Goal: Task Accomplishment & Management: Use online tool/utility

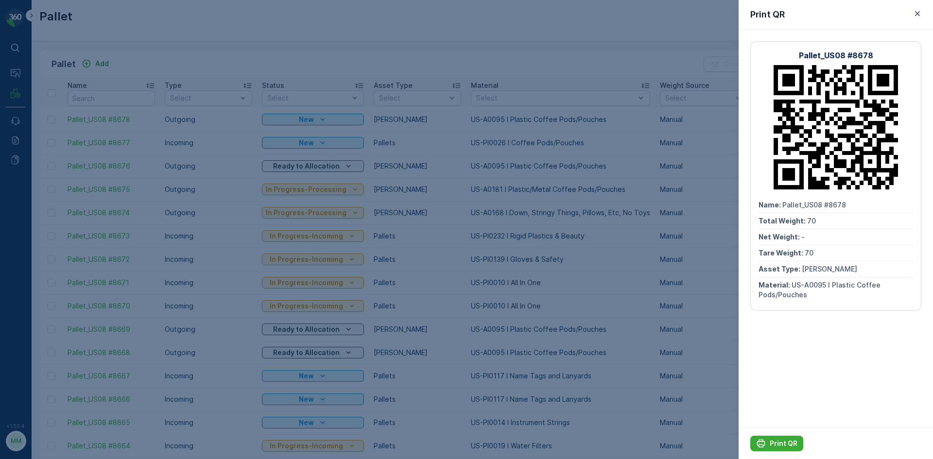
click at [154, 41] on div at bounding box center [466, 229] width 933 height 459
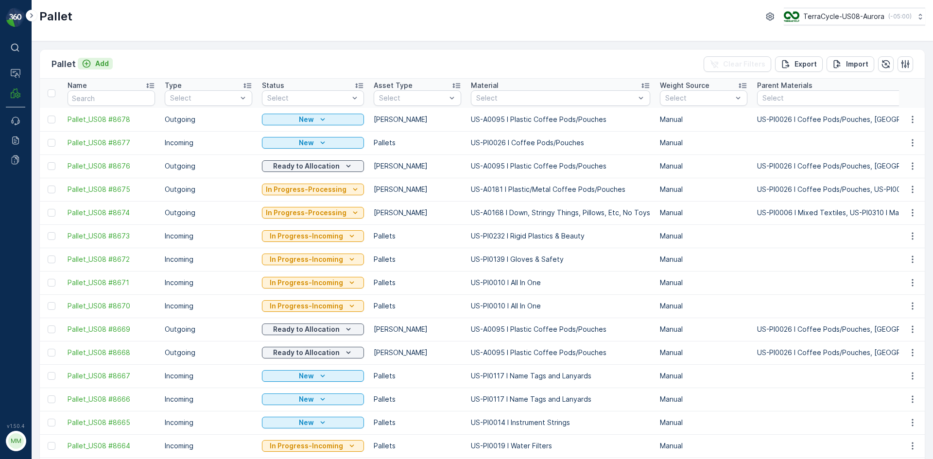
click at [96, 65] on p "Add" at bounding box center [102, 64] width 14 height 10
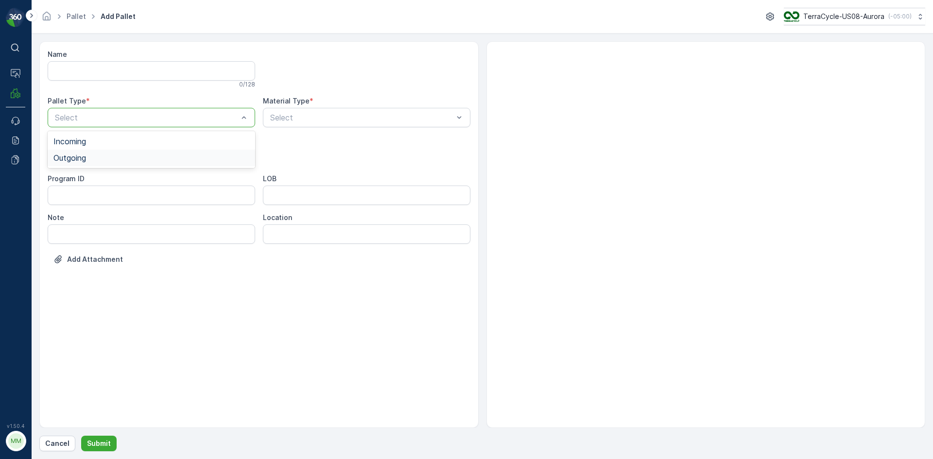
click at [144, 159] on div "Outgoing" at bounding box center [151, 158] width 196 height 9
click at [134, 180] on div "Gaylord" at bounding box center [151, 180] width 196 height 9
type input "0095"
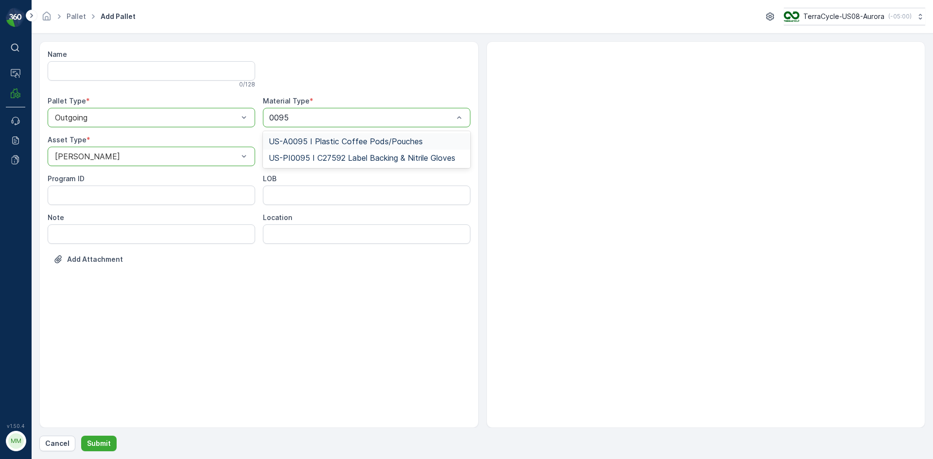
click at [336, 142] on span "US-A0095 I Plastic Coffee Pods/Pouches" at bounding box center [346, 141] width 154 height 9
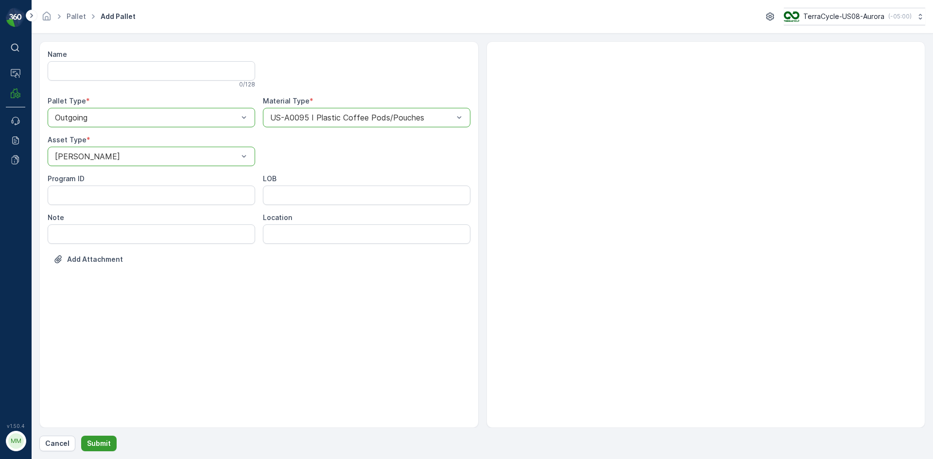
click at [100, 443] on p "Submit" at bounding box center [99, 444] width 24 height 10
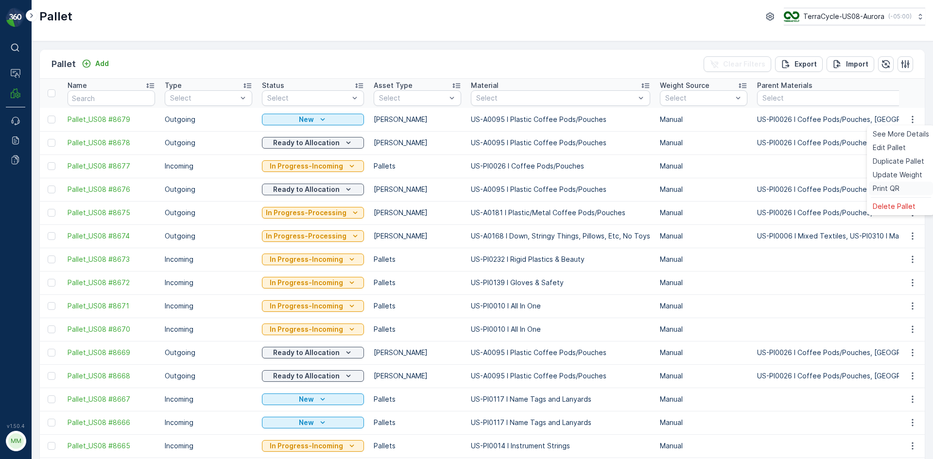
click at [891, 185] on span "Print QR" at bounding box center [886, 189] width 27 height 10
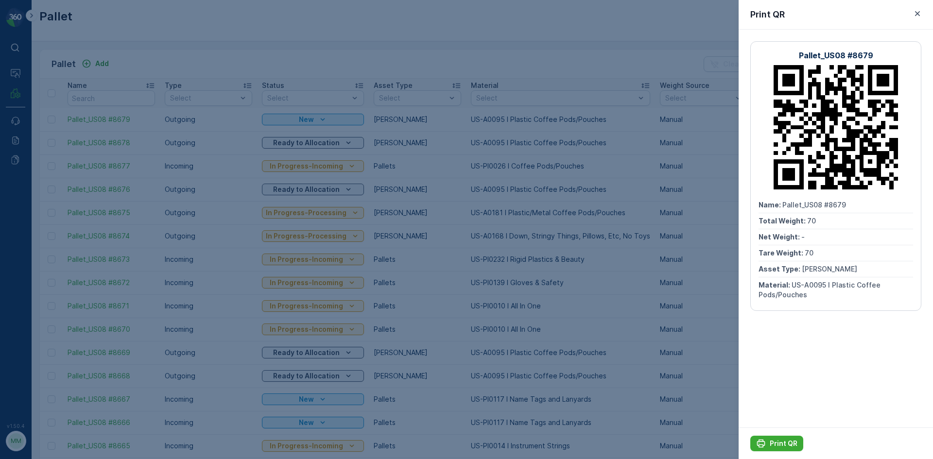
click at [771, 436] on div "Print QR" at bounding box center [836, 444] width 194 height 32
click at [780, 450] on button "Print QR" at bounding box center [777, 444] width 53 height 16
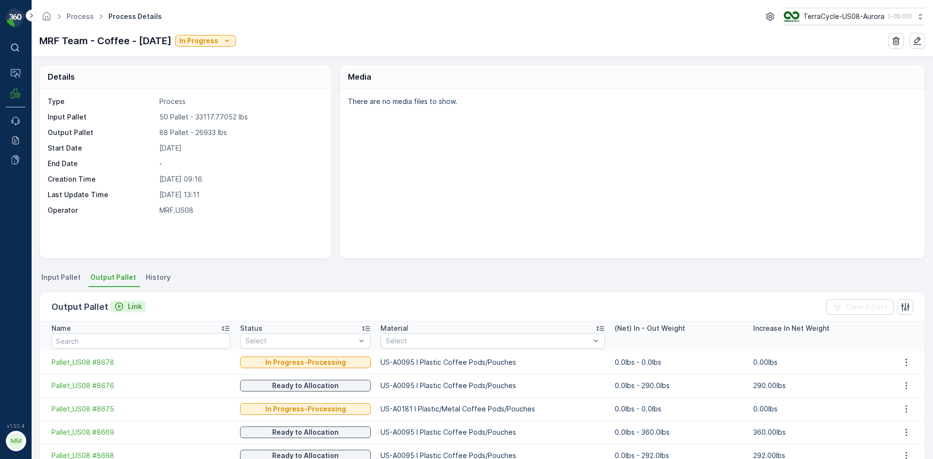
click at [142, 310] on button "Link" at bounding box center [127, 307] width 35 height 12
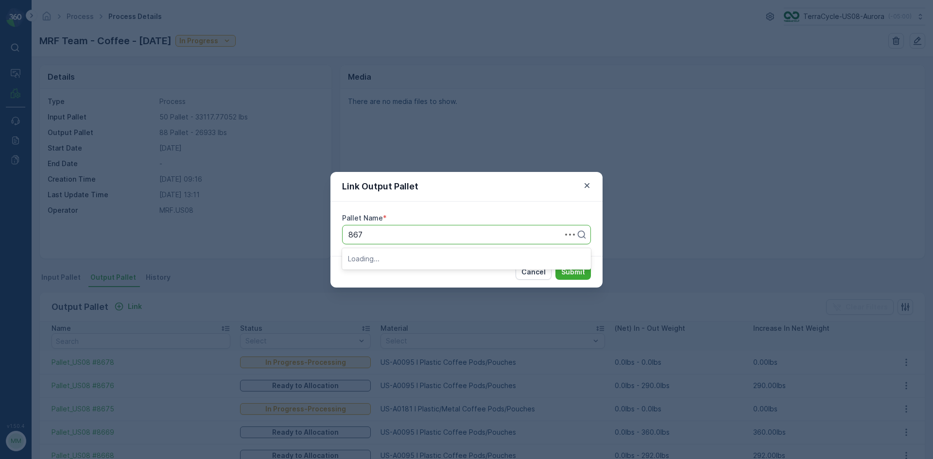
type input "8679"
click at [556, 264] on button "Submit" at bounding box center [573, 272] width 35 height 16
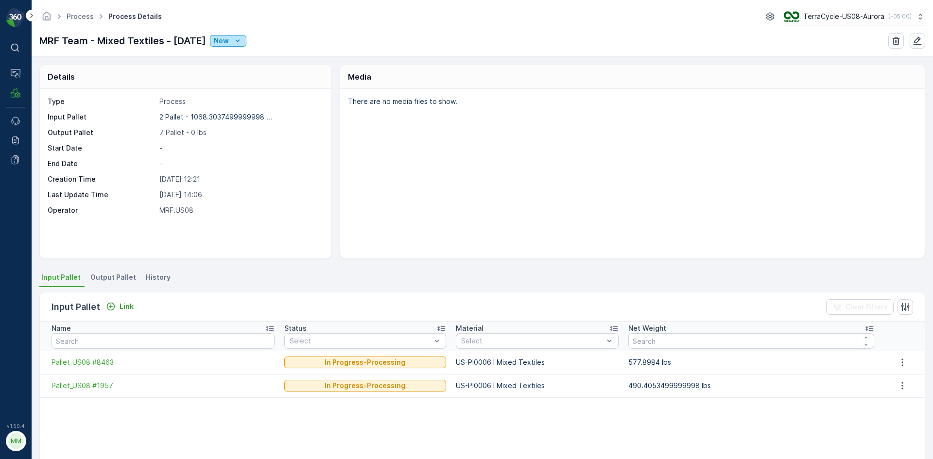
click at [243, 44] on icon "New" at bounding box center [238, 41] width 10 height 10
click at [258, 70] on span "Ready" at bounding box center [251, 69] width 21 height 10
click at [243, 43] on div "New" at bounding box center [228, 41] width 29 height 10
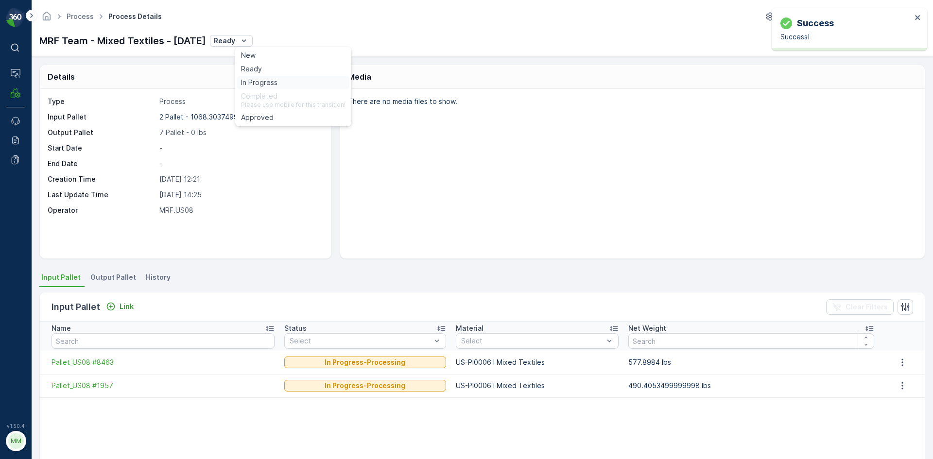
click at [276, 86] on span "In Progress" at bounding box center [259, 83] width 36 height 10
drag, startPoint x: 494, startPoint y: 154, endPoint x: 525, endPoint y: 101, distance: 61.6
click at [525, 100] on p "There are no media files to show." at bounding box center [631, 102] width 567 height 10
click at [110, 277] on span "Output Pallet" at bounding box center [113, 278] width 46 height 10
